Goal: Information Seeking & Learning: Learn about a topic

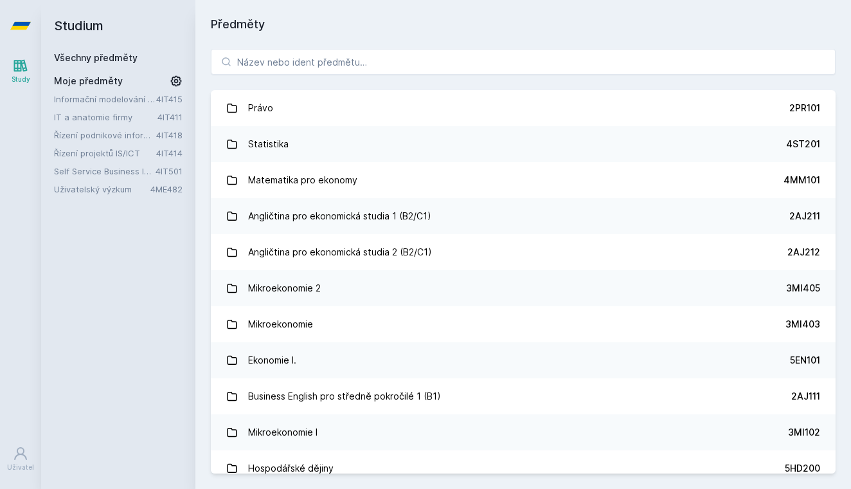
click at [107, 113] on link "IT a anatomie firmy" at bounding box center [106, 117] width 104 height 13
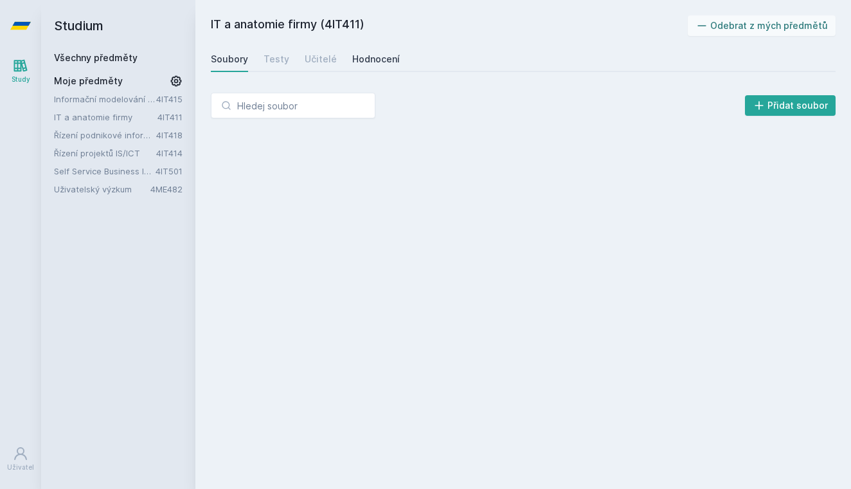
click at [377, 60] on div "Hodnocení" at bounding box center [376, 59] width 48 height 13
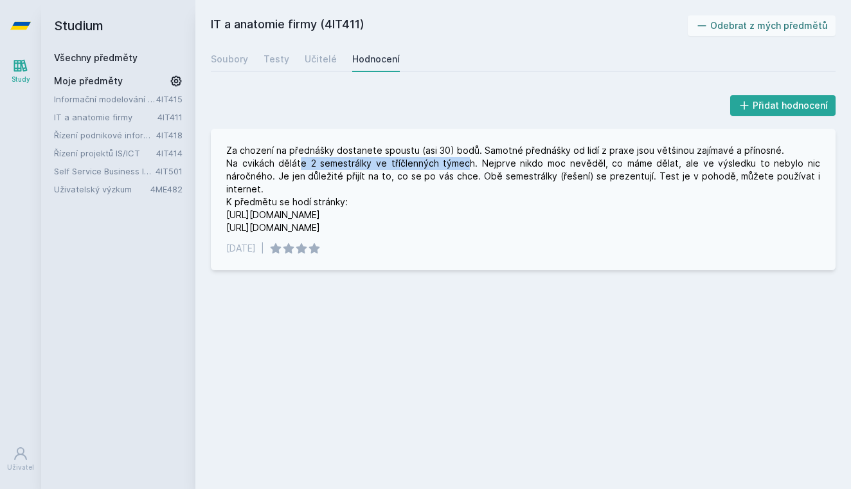
drag, startPoint x: 302, startPoint y: 167, endPoint x: 478, endPoint y: 163, distance: 176.9
click at [478, 163] on div "Za chození na přednášky dostanete spoustu (asi 30) bodů. Samotné přednášky od l…" at bounding box center [523, 189] width 594 height 90
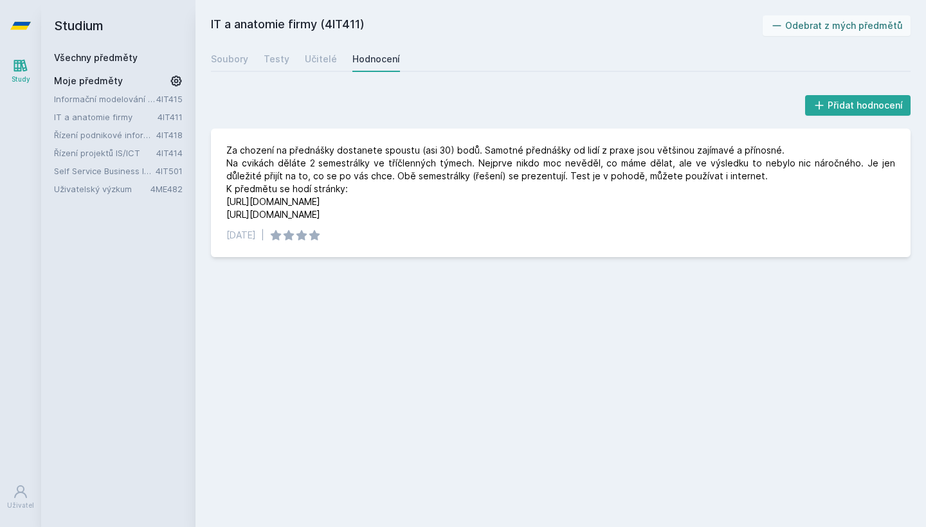
click at [95, 135] on link "Řízení podnikové informatiky" at bounding box center [105, 135] width 102 height 13
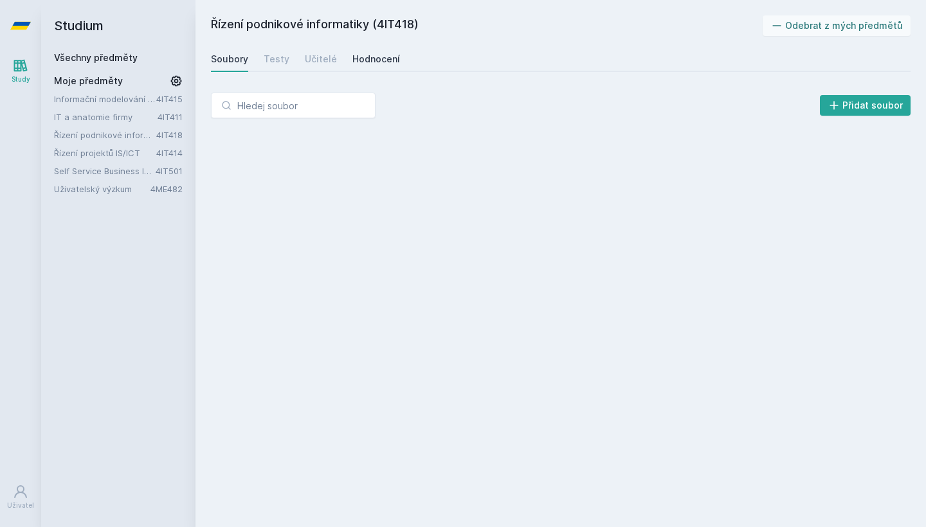
click at [370, 55] on div "Hodnocení" at bounding box center [376, 59] width 48 height 13
